Goal: Information Seeking & Learning: Check status

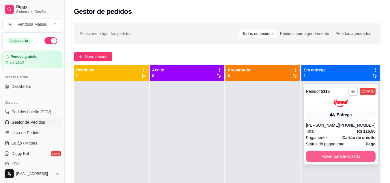
click at [351, 154] on button "Mover para finalizado" at bounding box center [341, 157] width 70 height 12
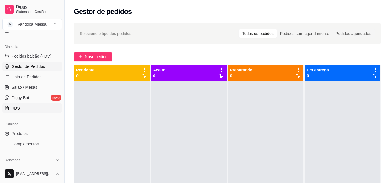
scroll to position [58, 0]
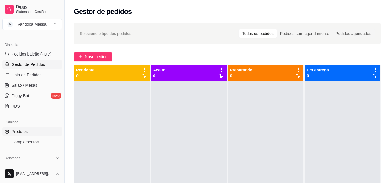
click at [26, 132] on span "Produtos" at bounding box center [20, 132] width 16 height 6
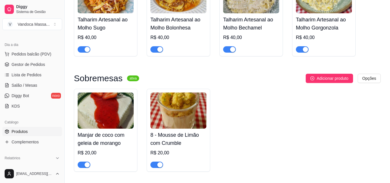
scroll to position [433, 0]
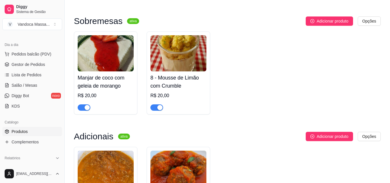
click at [188, 55] on img at bounding box center [179, 53] width 56 height 36
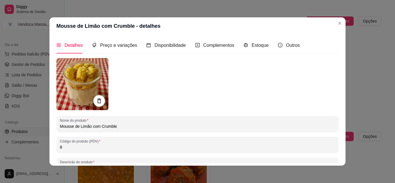
click at [101, 82] on img at bounding box center [82, 84] width 52 height 52
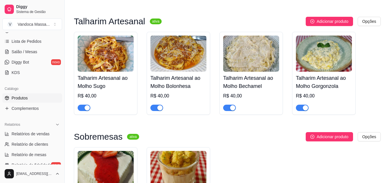
scroll to position [116, 0]
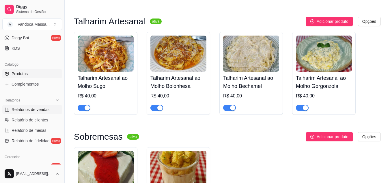
click at [32, 114] on link "Relatórios de vendas" at bounding box center [32, 109] width 60 height 9
select select "ALL"
select select "0"
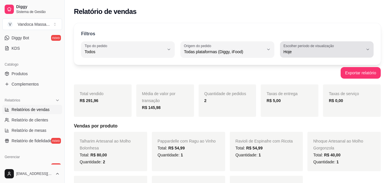
click at [293, 53] on span "Hoje" at bounding box center [324, 52] width 80 height 6
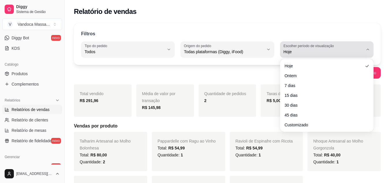
click at [293, 53] on span "Hoje" at bounding box center [324, 52] width 80 height 6
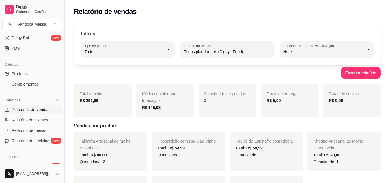
click at [318, 84] on span "7 dias" at bounding box center [323, 84] width 75 height 5
type input "7"
select select "7"
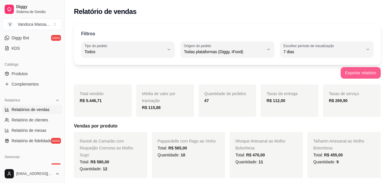
click at [347, 71] on button "Exportar relatório" at bounding box center [361, 73] width 40 height 12
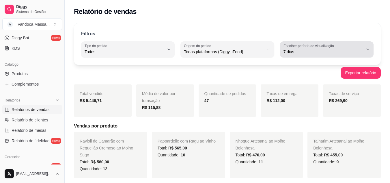
click at [325, 55] on div "7 dias" at bounding box center [324, 50] width 80 height 12
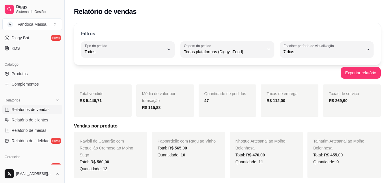
click at [309, 125] on span "Customizado" at bounding box center [323, 121] width 75 height 5
type input "-1"
select select "-1"
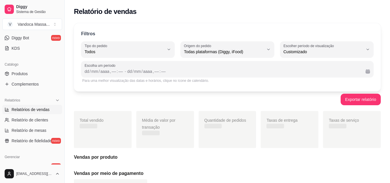
scroll to position [5, 0]
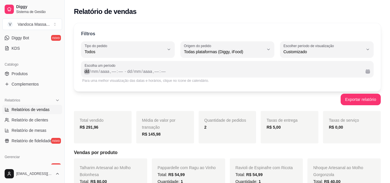
click at [88, 72] on div "dd" at bounding box center [87, 71] width 6 height 6
click at [95, 74] on div "dd / mm / aaaa , –– : ––" at bounding box center [104, 71] width 39 height 7
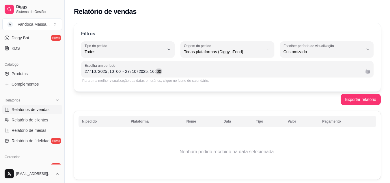
click at [337, 70] on div "[DATE] 16 : 00" at bounding box center [243, 71] width 236 height 7
click at [95, 68] on div "[DATE] 10 : 00" at bounding box center [103, 71] width 37 height 7
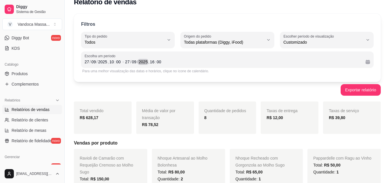
scroll to position [0, 0]
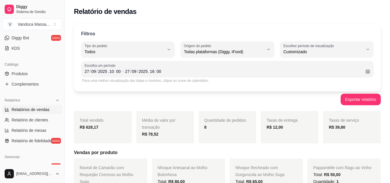
click at [122, 73] on div "[DATE] 10 : 00 - [DATE] 16 : 00" at bounding box center [228, 71] width 286 height 7
click at [120, 72] on div "00" at bounding box center [119, 71] width 6 height 6
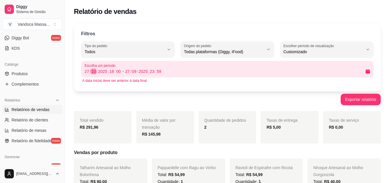
click at [96, 71] on div "/" at bounding box center [97, 71] width 2 height 6
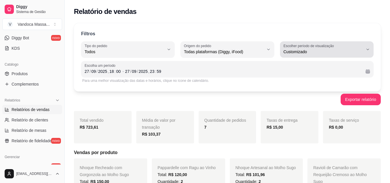
click at [323, 47] on label "Escolher período de visualização" at bounding box center [310, 45] width 52 height 5
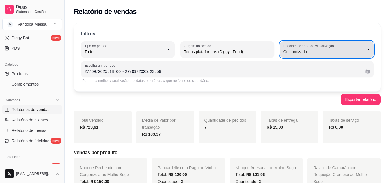
click at [323, 47] on label "Escolher período de visualização" at bounding box center [310, 45] width 52 height 5
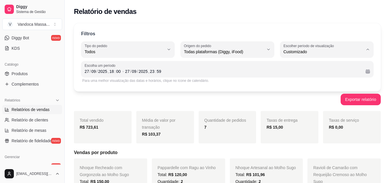
click at [301, 68] on span "Hoje" at bounding box center [323, 65] width 75 height 5
type input "0"
select select "0"
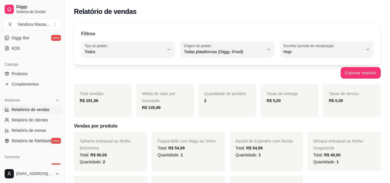
drag, startPoint x: 358, startPoint y: 58, endPoint x: 360, endPoint y: 54, distance: 5.0
click at [358, 58] on div "Filtros ALL Tipo do pedido Todos Entrega Retirada Mesa Consumo local Tipo do pe…" at bounding box center [227, 44] width 307 height 42
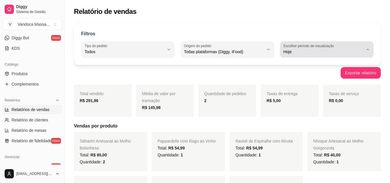
click at [360, 53] on span "Hoje" at bounding box center [324, 52] width 80 height 6
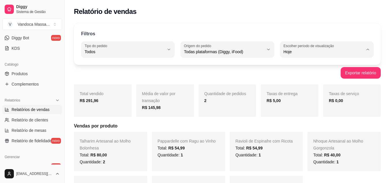
click at [321, 73] on span "Ontem" at bounding box center [323, 74] width 75 height 5
type input "1"
select select "1"
click at [327, 58] on div "Filtros ALL Tipo do pedido Todos Entrega Retirada Mesa Consumo local Tipo do pe…" at bounding box center [227, 44] width 307 height 42
click at [327, 56] on button "Escolher período de visualização Ontem" at bounding box center [327, 49] width 94 height 16
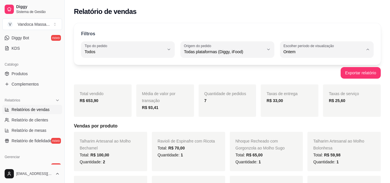
click at [305, 67] on span "Hoje" at bounding box center [323, 65] width 75 height 5
type input "0"
select select "0"
